Goal: Information Seeking & Learning: Check status

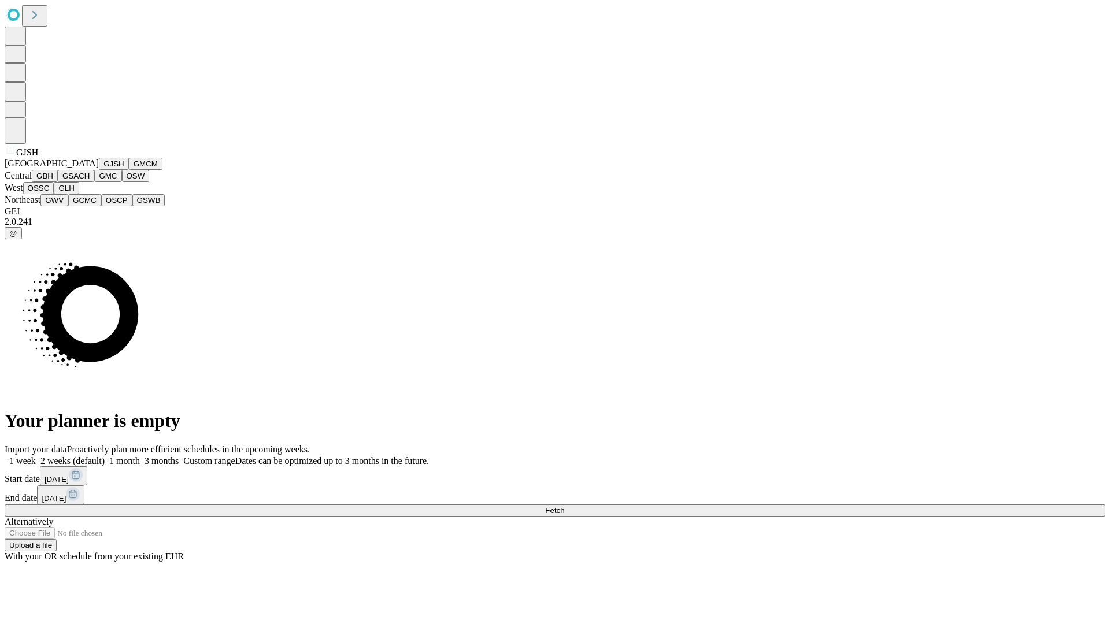
click at [99, 170] on button "GJSH" at bounding box center [114, 164] width 30 height 12
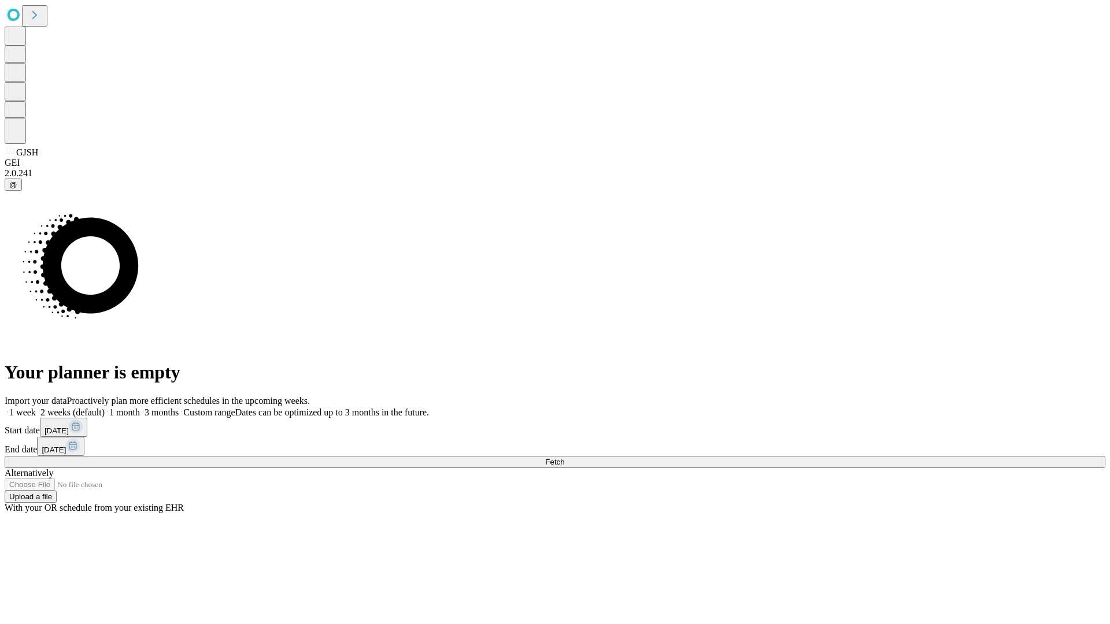
click at [140, 407] on label "1 month" at bounding box center [122, 412] width 35 height 10
click at [564, 458] on span "Fetch" at bounding box center [554, 462] width 19 height 9
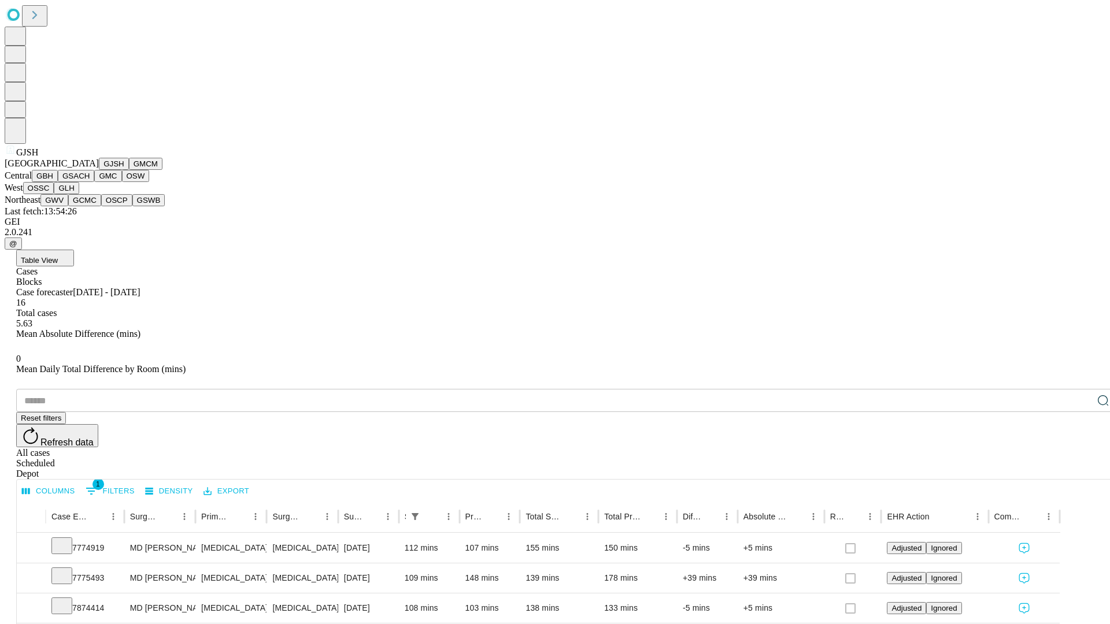
click at [129, 170] on button "GMCM" at bounding box center [146, 164] width 34 height 12
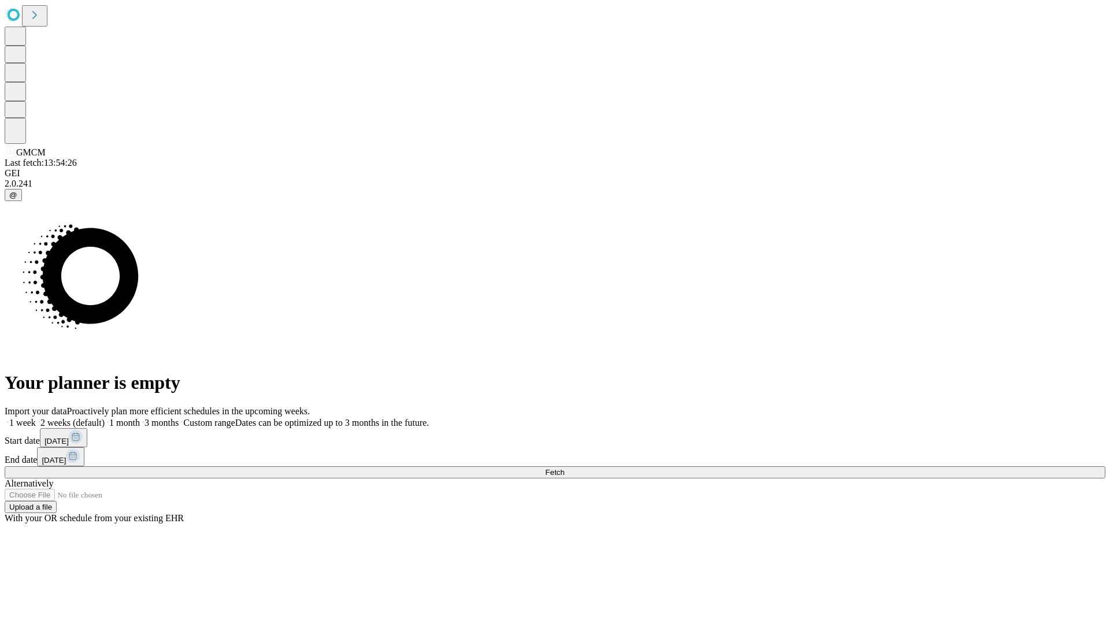
click at [140, 418] on label "1 month" at bounding box center [122, 423] width 35 height 10
click at [564, 468] on span "Fetch" at bounding box center [554, 472] width 19 height 9
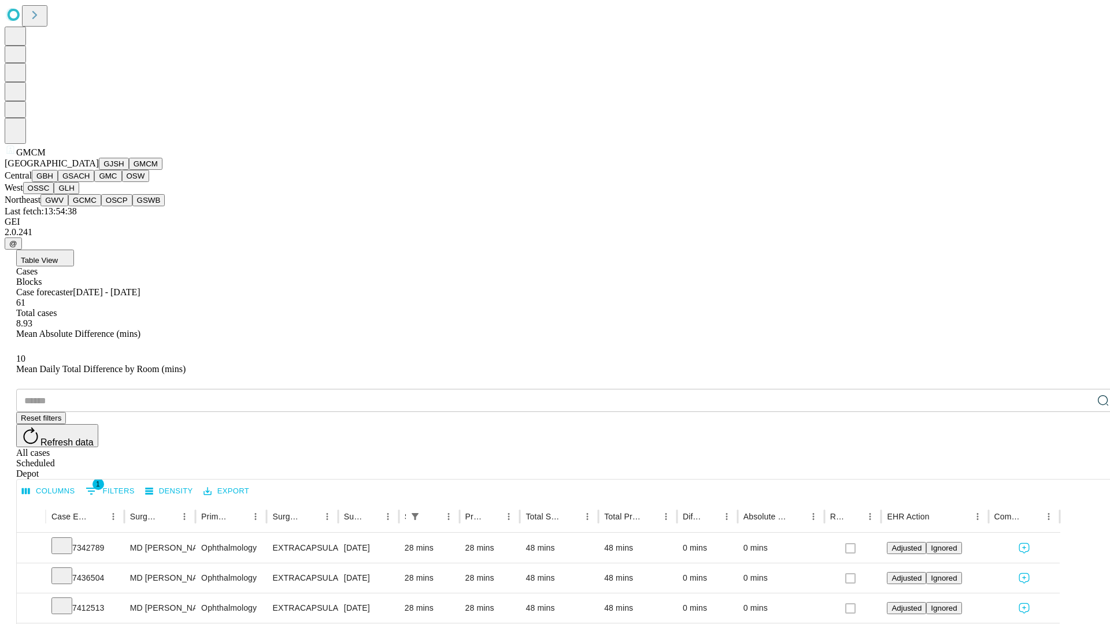
click at [58, 182] on button "GBH" at bounding box center [45, 176] width 26 height 12
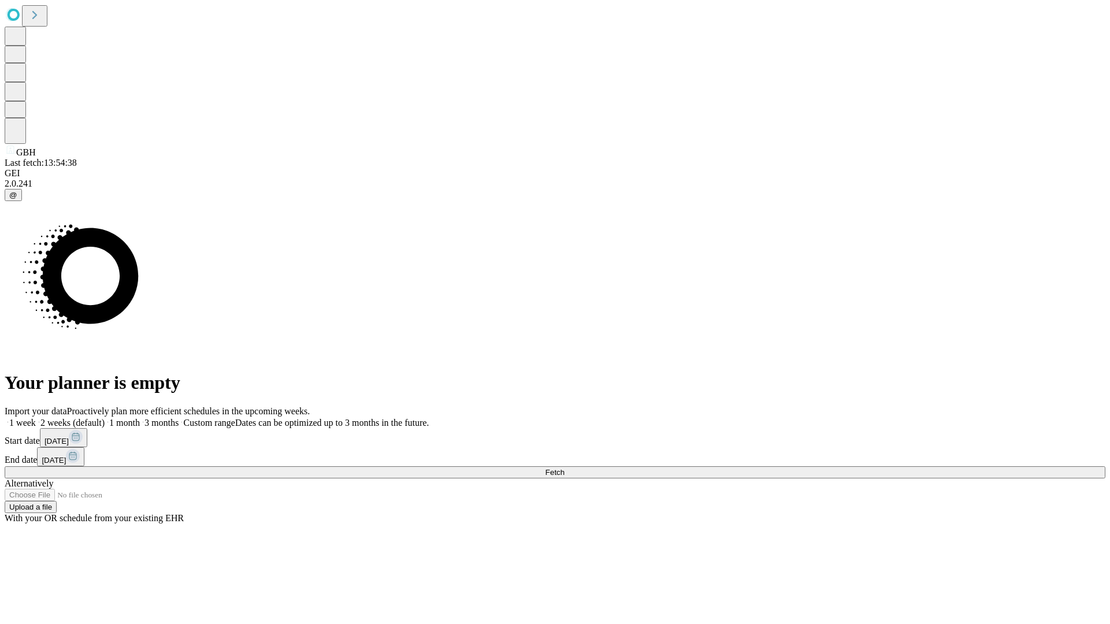
click at [140, 418] on label "1 month" at bounding box center [122, 423] width 35 height 10
click at [564, 468] on span "Fetch" at bounding box center [554, 472] width 19 height 9
click at [140, 418] on label "1 month" at bounding box center [122, 423] width 35 height 10
click at [564, 468] on span "Fetch" at bounding box center [554, 472] width 19 height 9
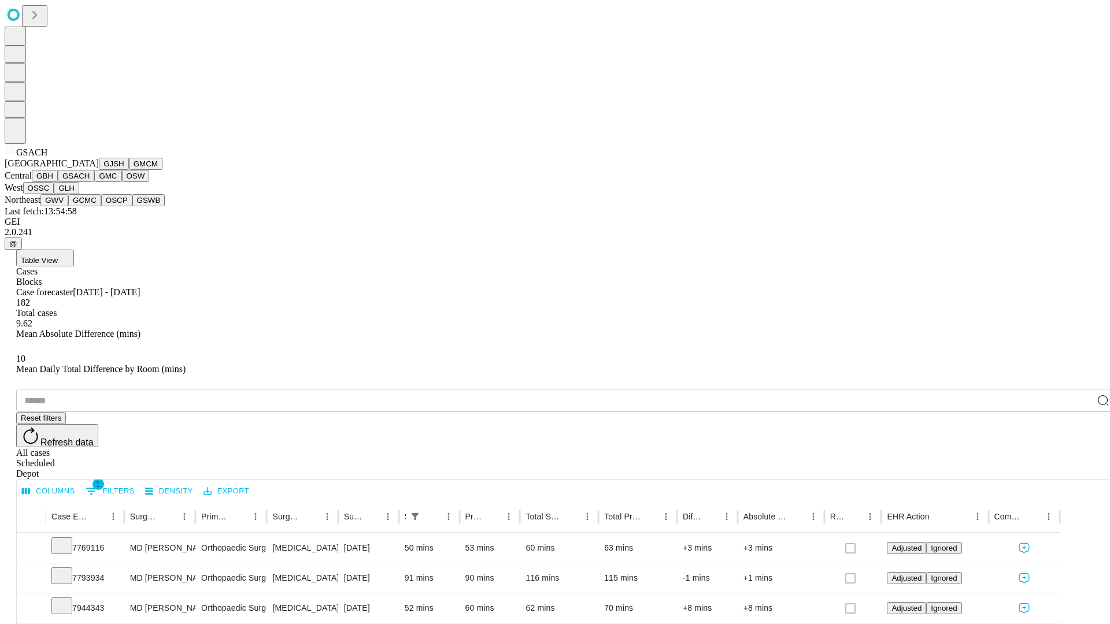
click at [94, 182] on button "GMC" at bounding box center [107, 176] width 27 height 12
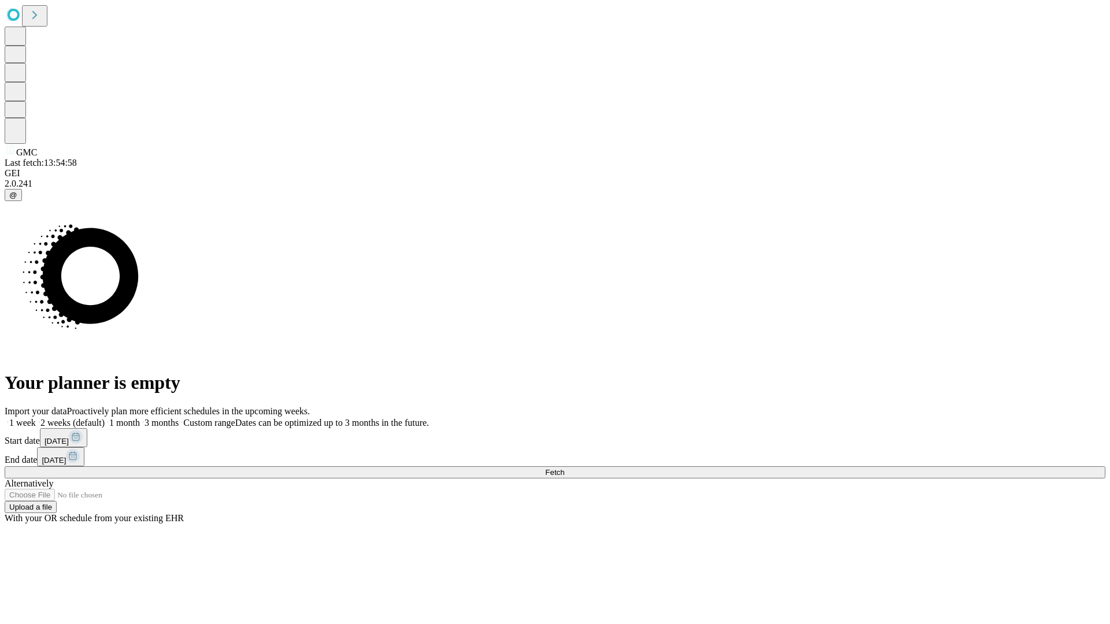
click at [140, 418] on label "1 month" at bounding box center [122, 423] width 35 height 10
click at [564, 468] on span "Fetch" at bounding box center [554, 472] width 19 height 9
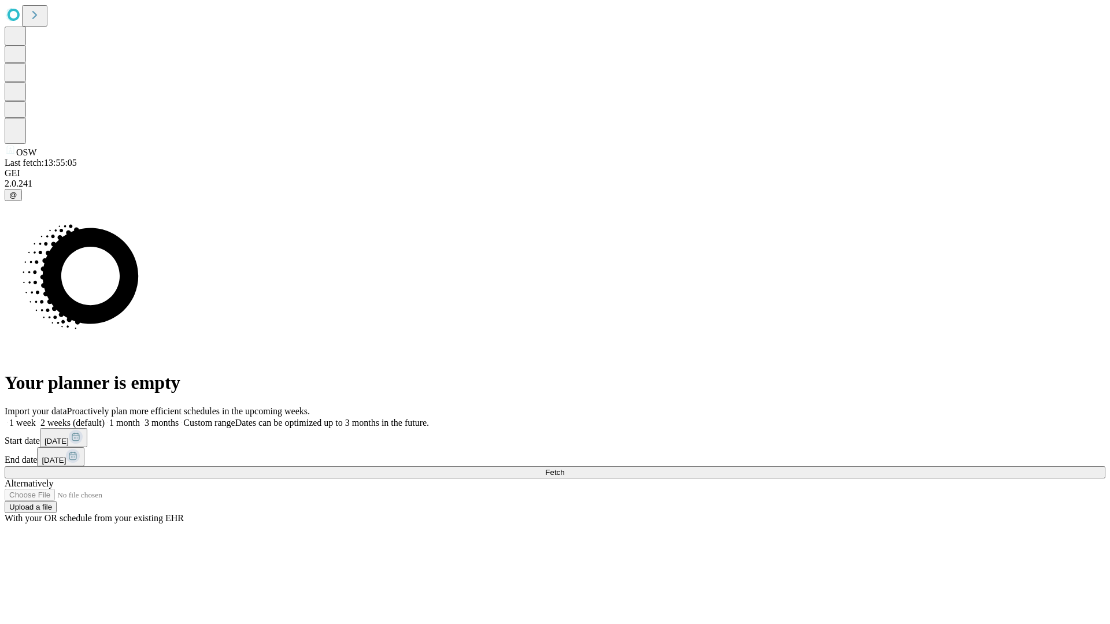
click at [140, 418] on label "1 month" at bounding box center [122, 423] width 35 height 10
click at [564, 468] on span "Fetch" at bounding box center [554, 472] width 19 height 9
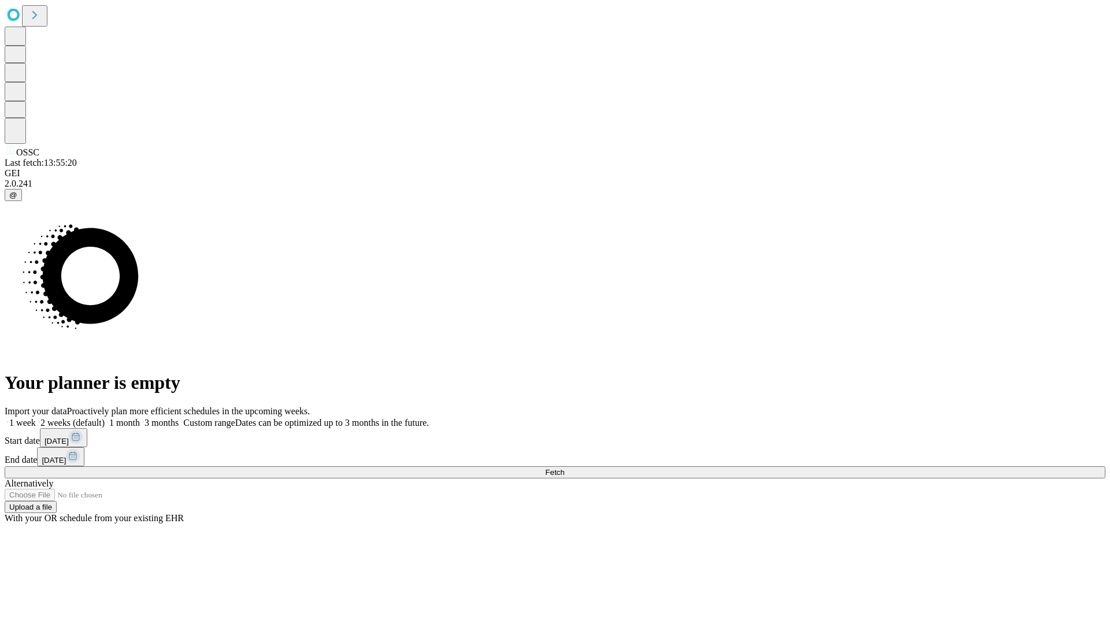
click at [140, 418] on label "1 month" at bounding box center [122, 423] width 35 height 10
click at [564, 468] on span "Fetch" at bounding box center [554, 472] width 19 height 9
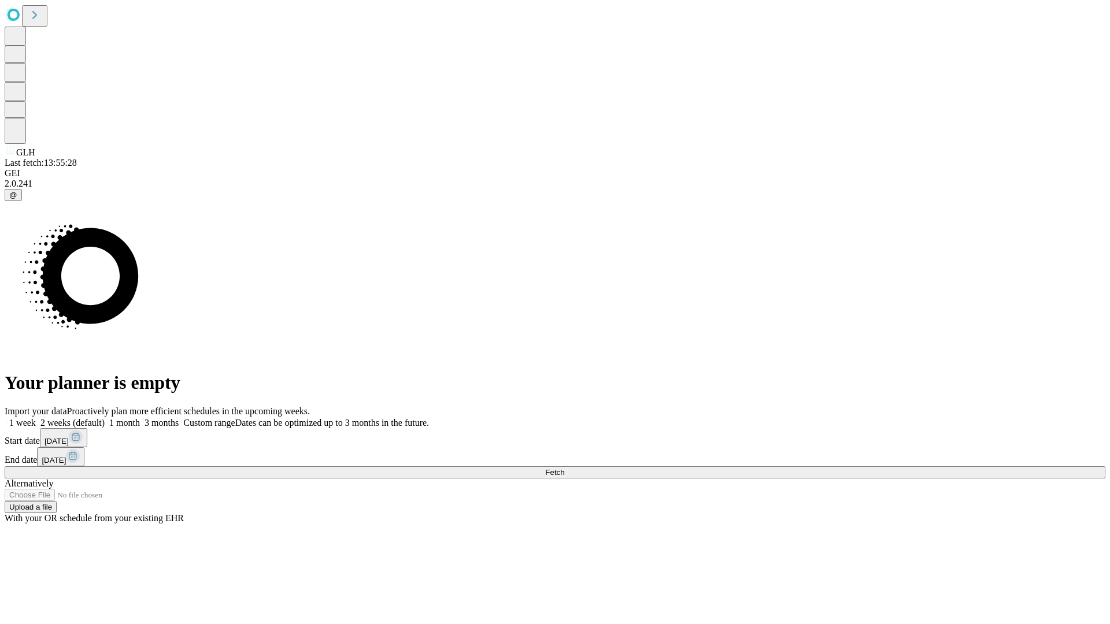
click at [140, 418] on label "1 month" at bounding box center [122, 423] width 35 height 10
click at [564, 468] on span "Fetch" at bounding box center [554, 472] width 19 height 9
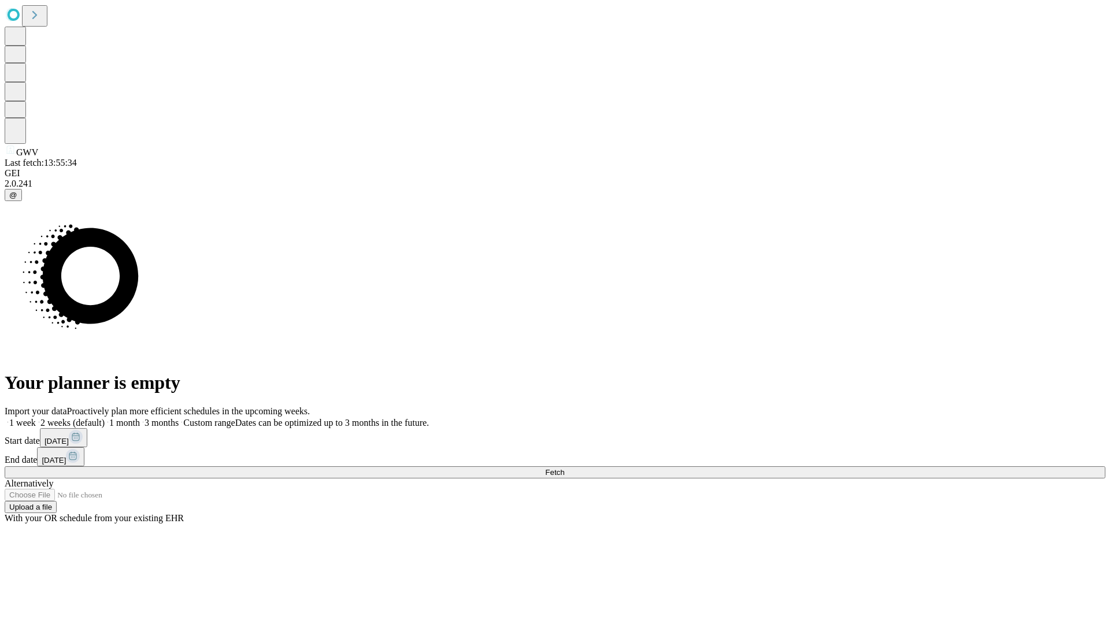
click at [140, 418] on label "1 month" at bounding box center [122, 423] width 35 height 10
click at [564, 468] on span "Fetch" at bounding box center [554, 472] width 19 height 9
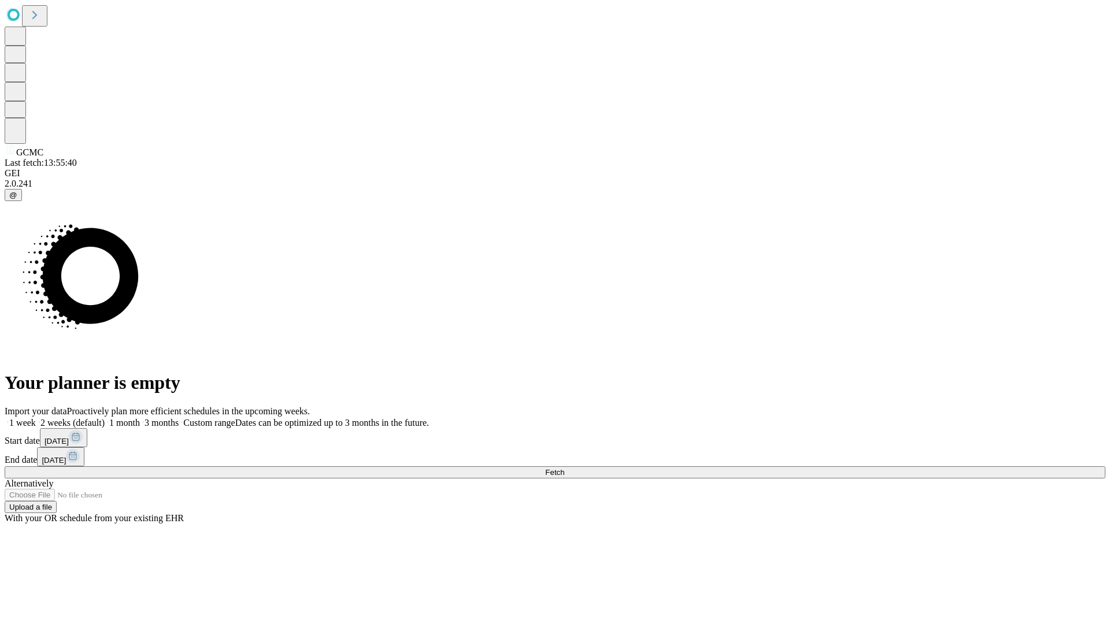
click at [140, 418] on label "1 month" at bounding box center [122, 423] width 35 height 10
click at [564, 468] on span "Fetch" at bounding box center [554, 472] width 19 height 9
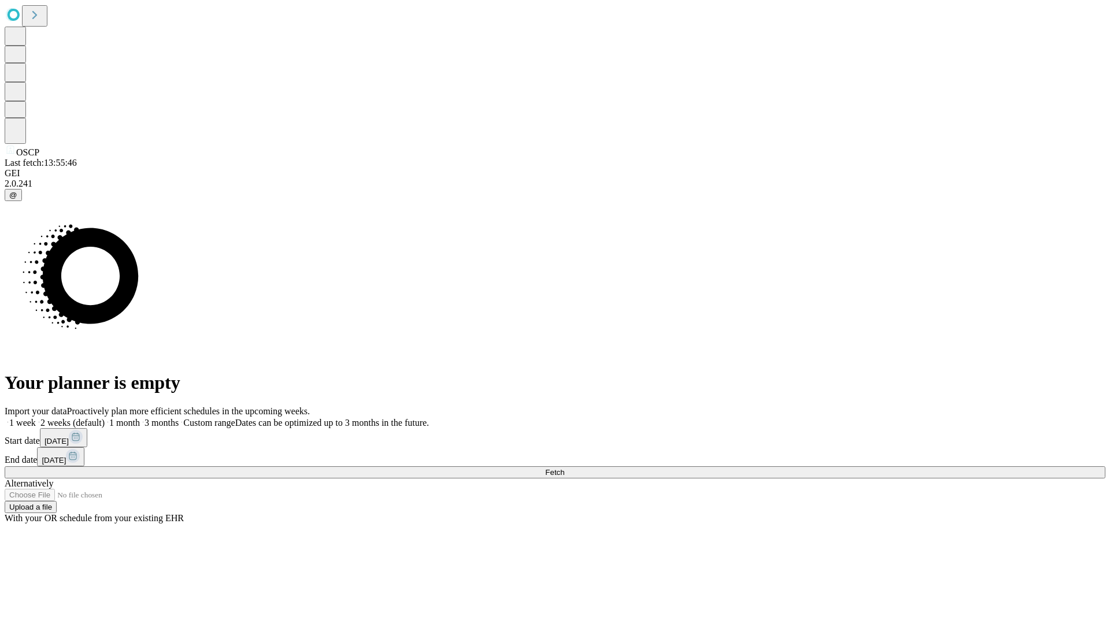
click at [140, 418] on label "1 month" at bounding box center [122, 423] width 35 height 10
click at [564, 468] on span "Fetch" at bounding box center [554, 472] width 19 height 9
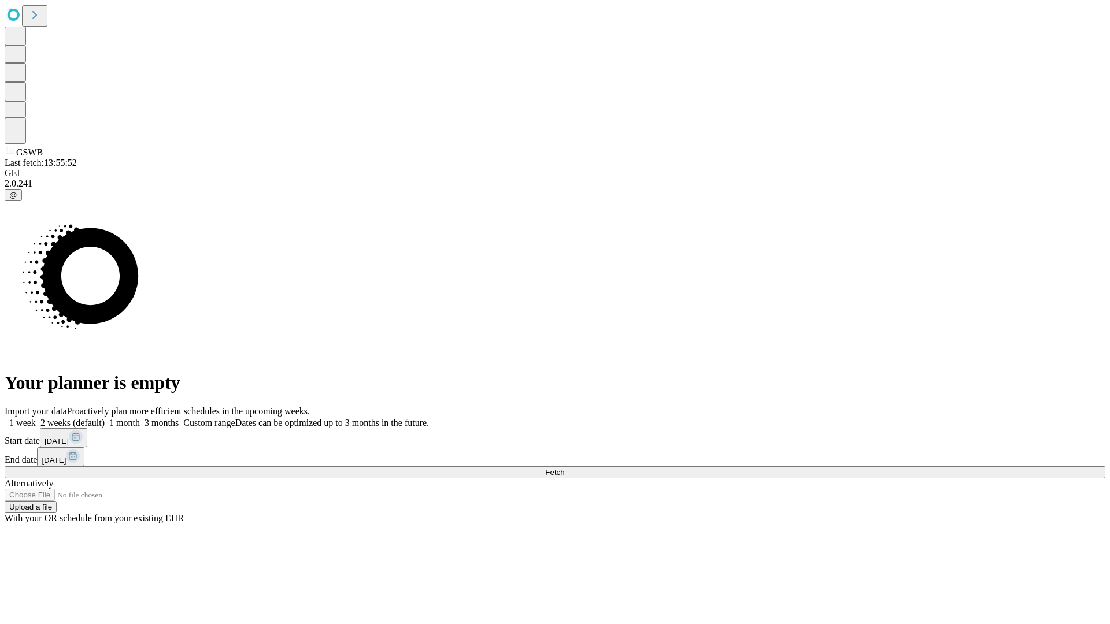
click at [140, 418] on label "1 month" at bounding box center [122, 423] width 35 height 10
click at [564, 468] on span "Fetch" at bounding box center [554, 472] width 19 height 9
